Goal: Task Accomplishment & Management: Use online tool/utility

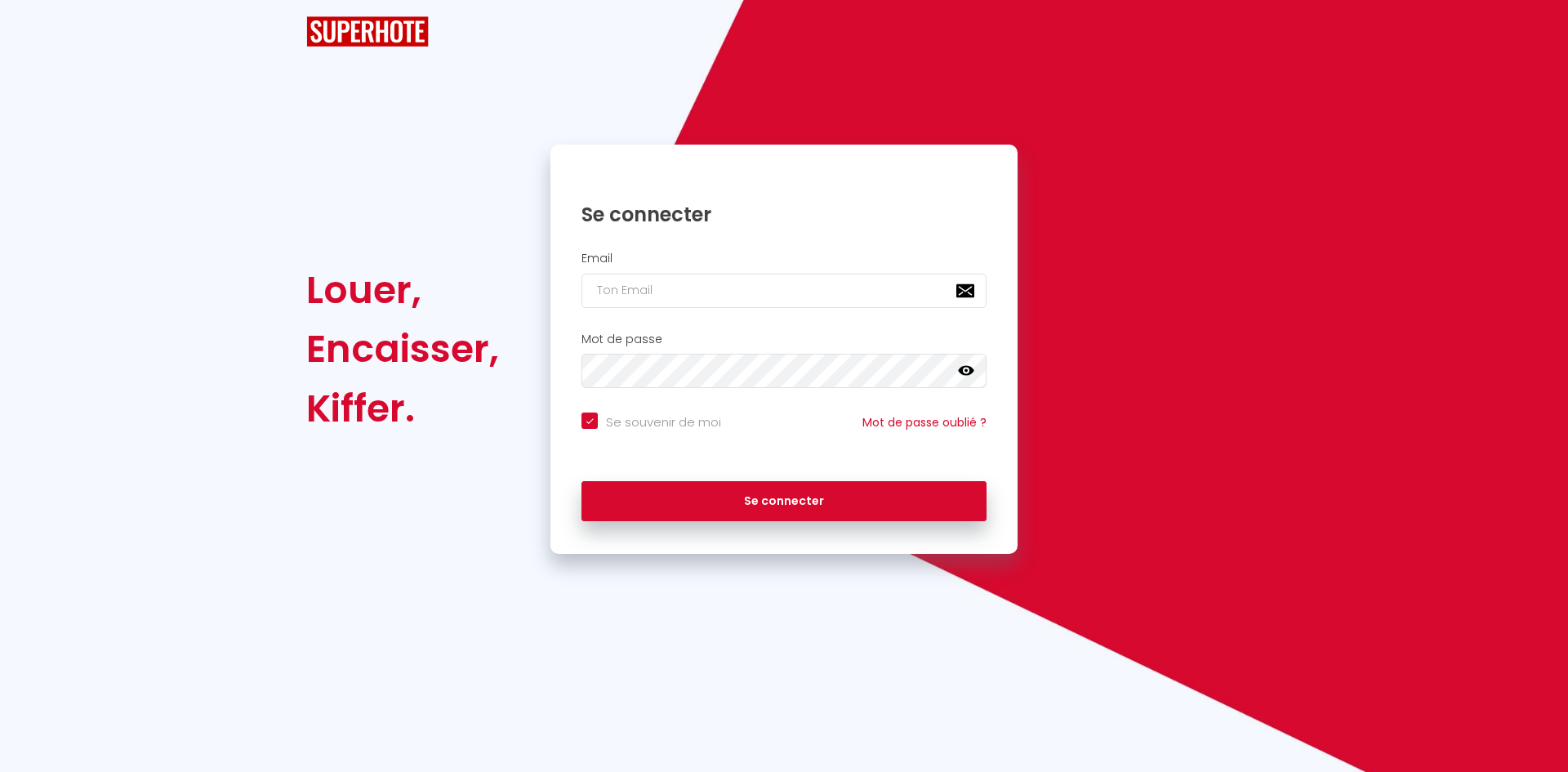
checkbox input "true"
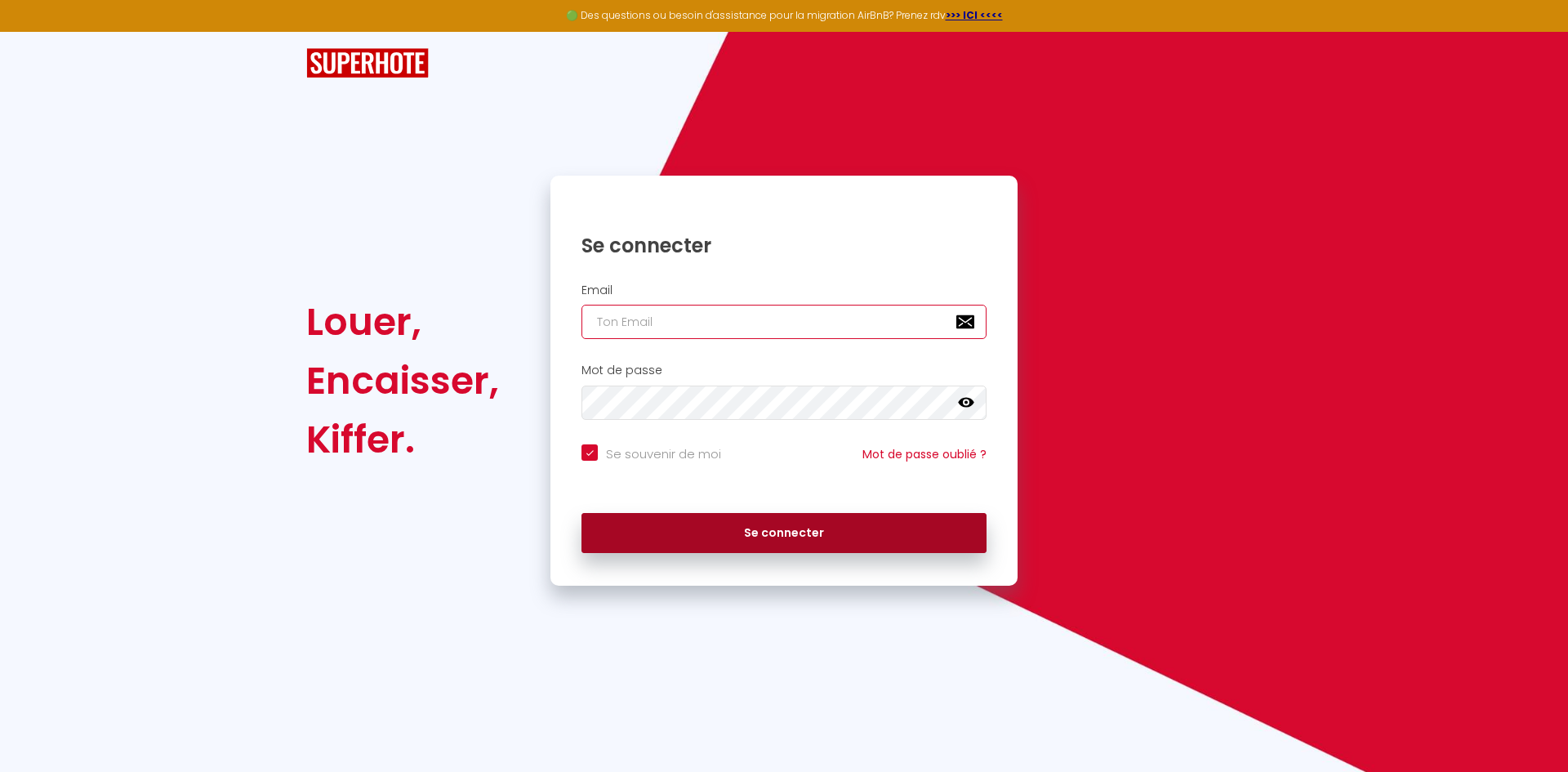
type input "[EMAIL_ADDRESS][DOMAIN_NAME]"
click at [746, 536] on button "Se connecter" at bounding box center [784, 533] width 405 height 40
checkbox input "true"
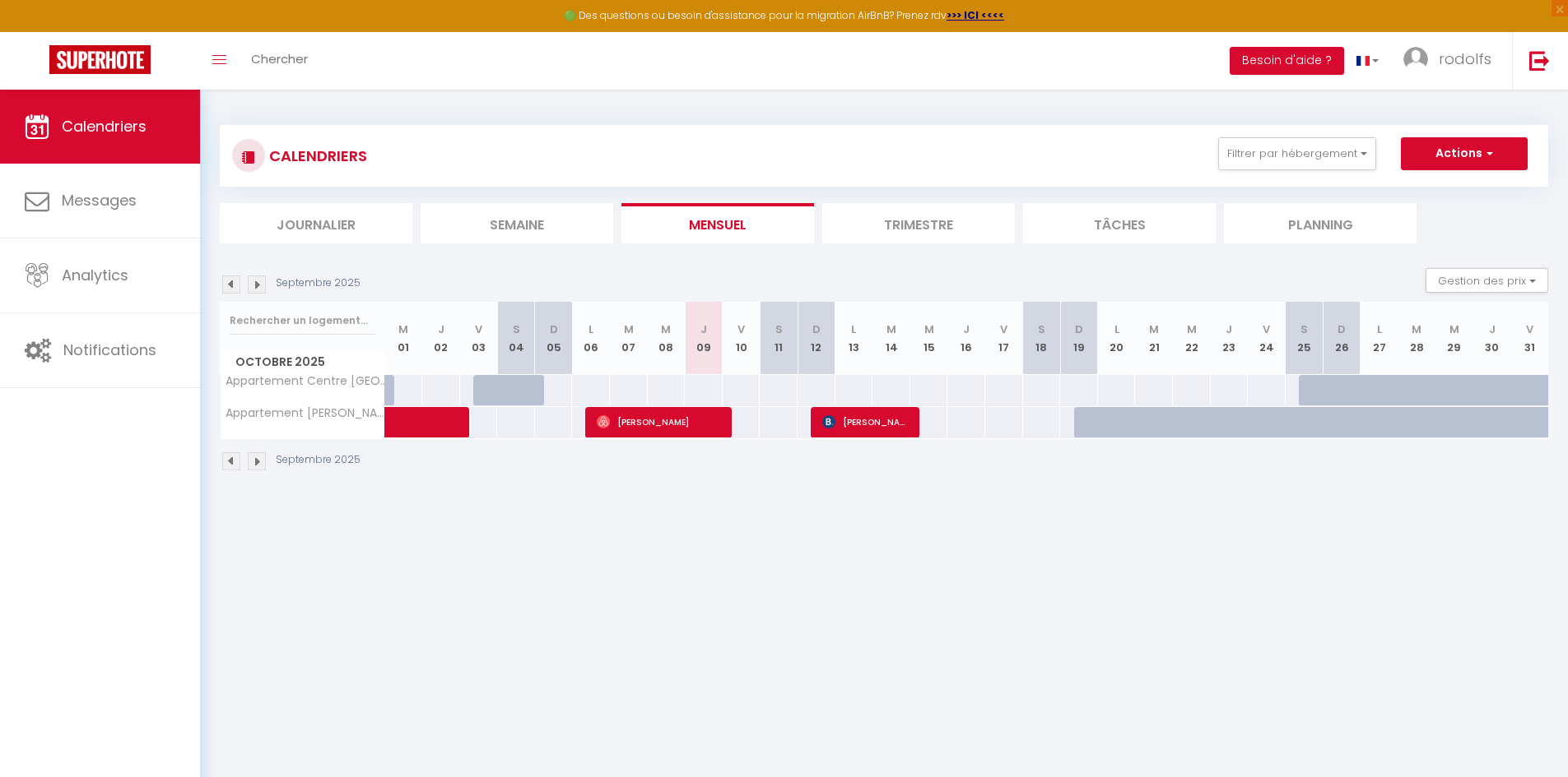
click at [261, 284] on img at bounding box center [257, 284] width 18 height 18
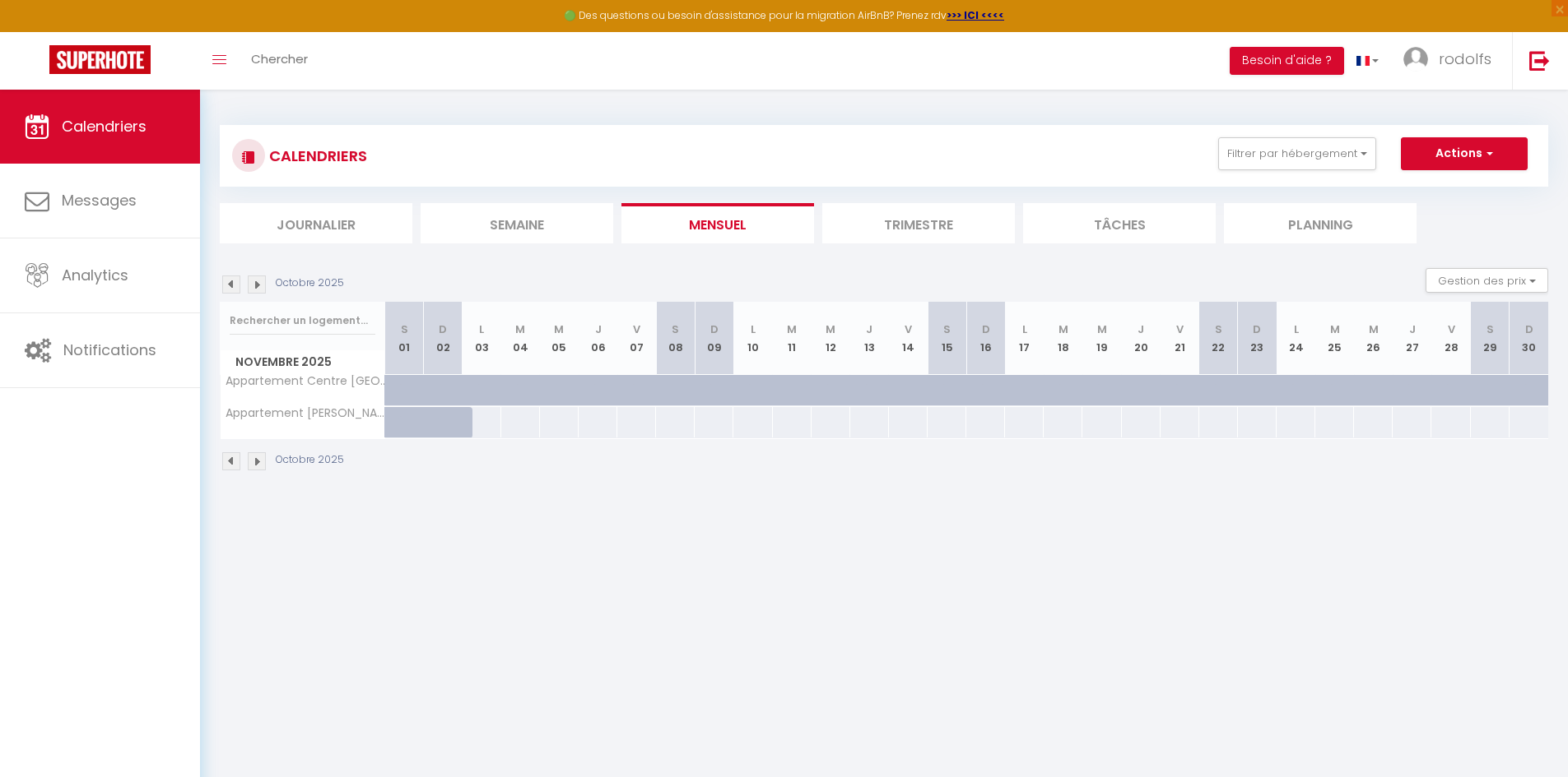
click at [252, 282] on img at bounding box center [257, 284] width 18 height 18
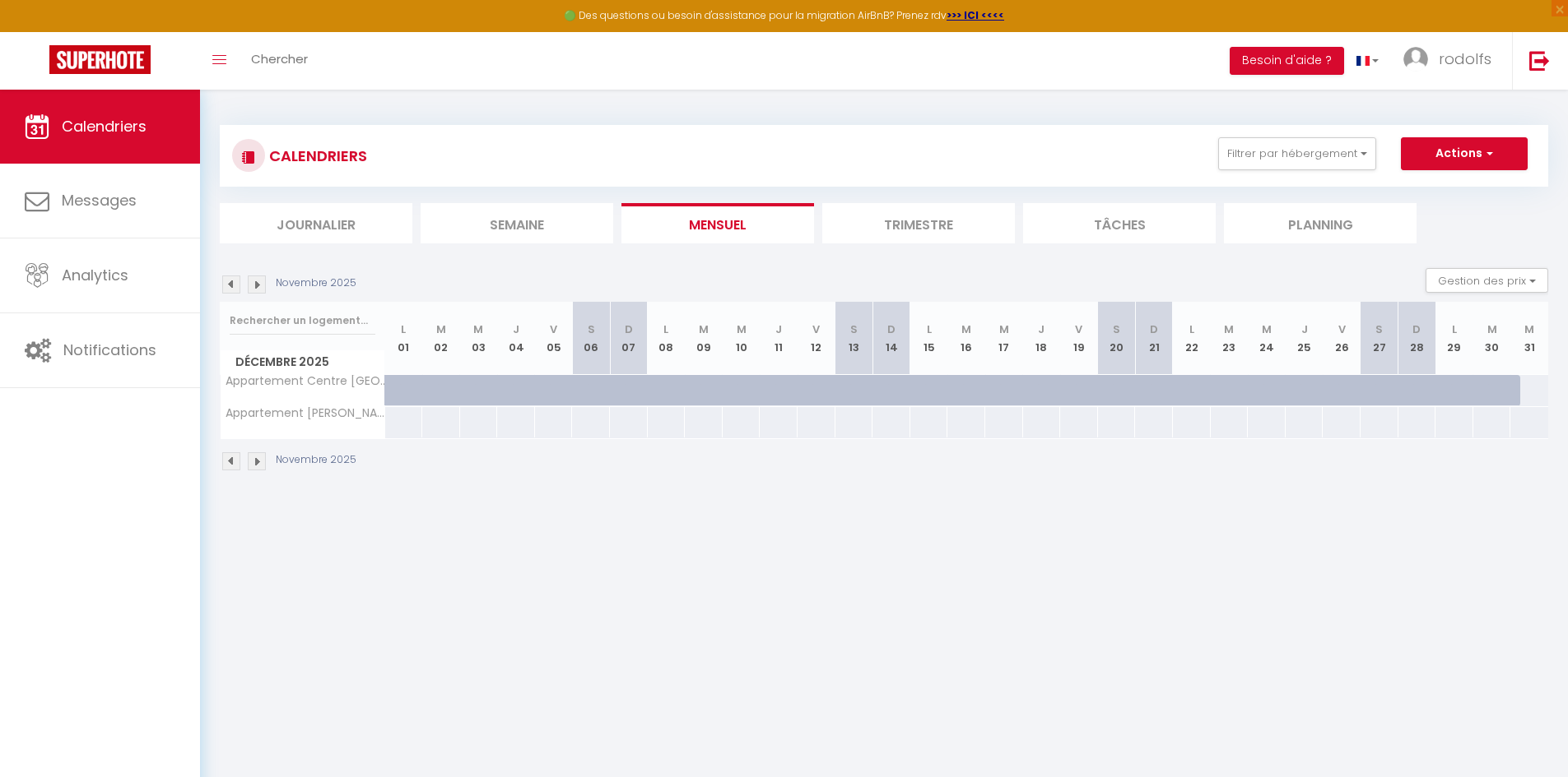
click at [236, 281] on img at bounding box center [231, 284] width 18 height 18
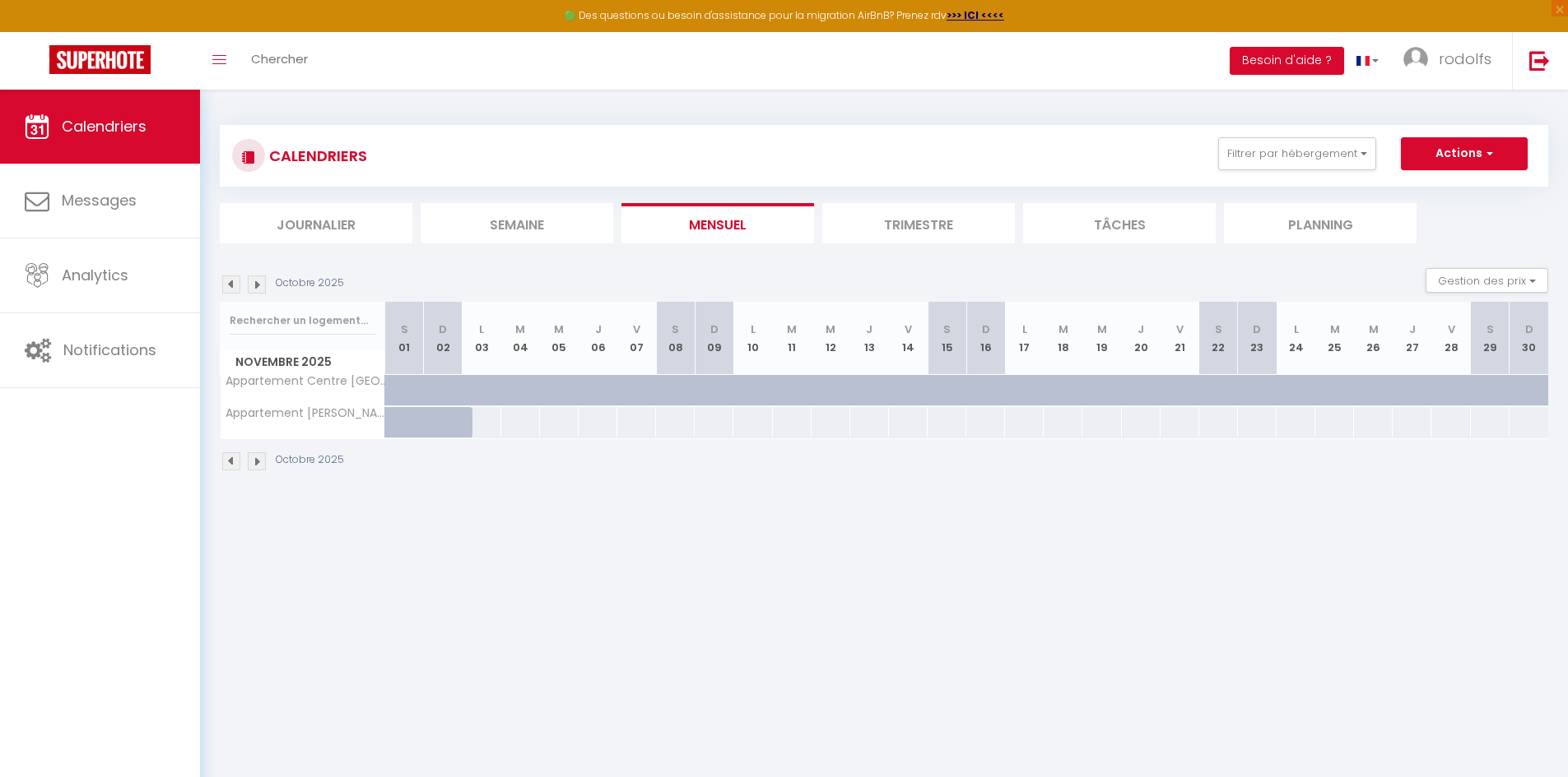
click at [236, 281] on img at bounding box center [231, 284] width 18 height 18
